Goal: Information Seeking & Learning: Check status

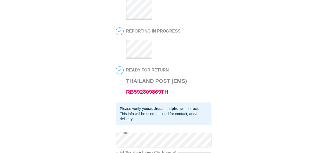
scroll to position [128, 0]
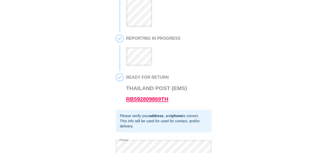
click at [145, 102] on link "RB592809869TH" at bounding box center [147, 99] width 42 height 6
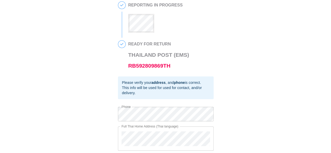
scroll to position [180, 0]
